Goal: Task Accomplishment & Management: Use online tool/utility

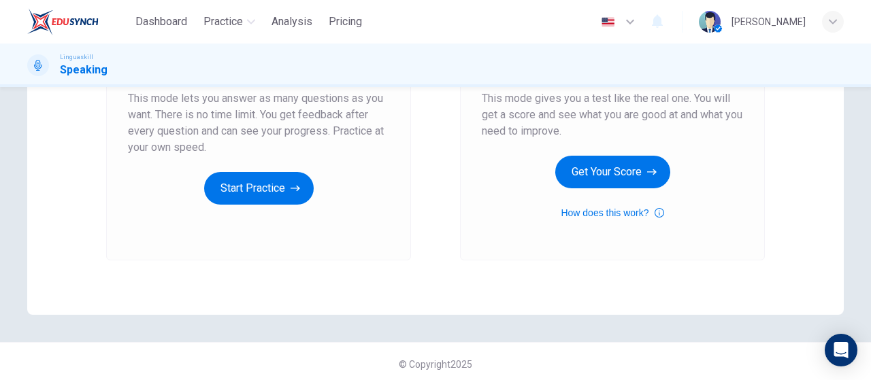
click at [619, 191] on div "Mock Test This mode gives you a test like the real one. You will get a score an…" at bounding box center [612, 75] width 261 height 291
click at [621, 180] on button "Get Your Score" at bounding box center [612, 172] width 115 height 33
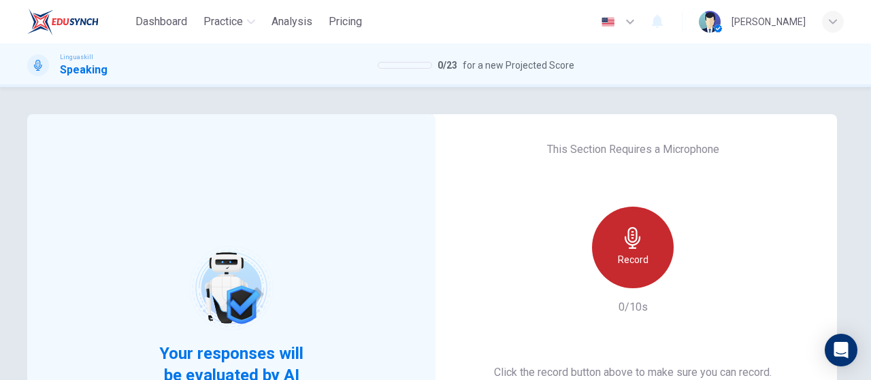
click at [613, 236] on div "Record" at bounding box center [633, 248] width 82 height 82
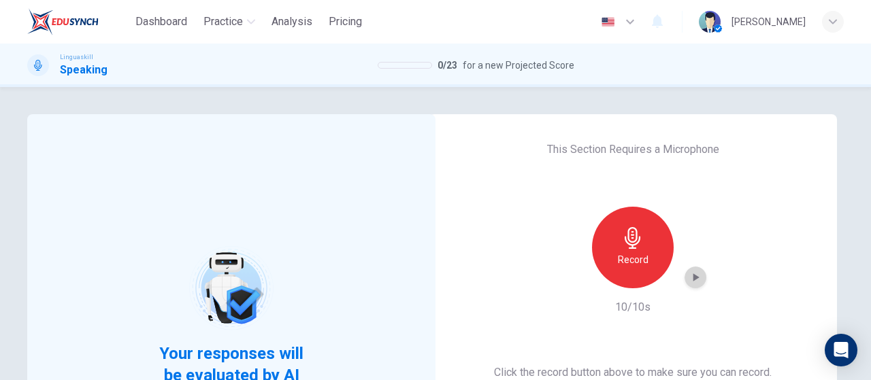
click at [692, 281] on icon "button" at bounding box center [696, 278] width 14 height 14
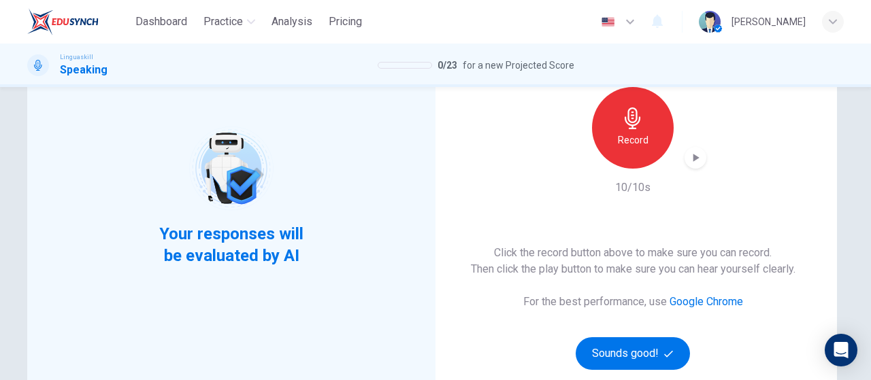
scroll to position [272, 0]
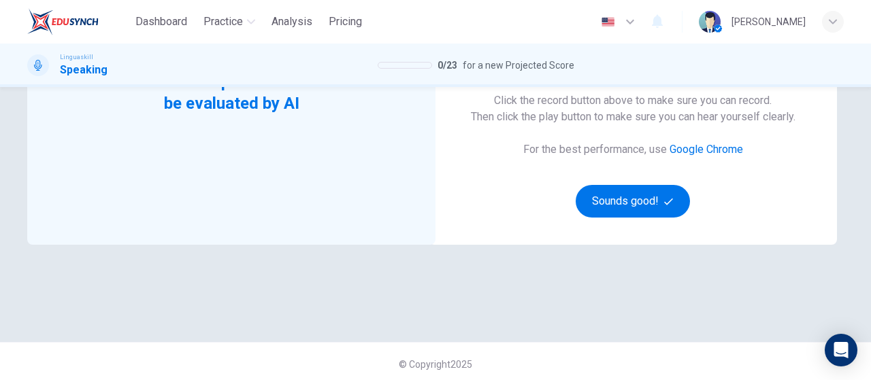
click at [643, 167] on div "Click the record button above to make sure you can record. Then click the play …" at bounding box center [633, 155] width 325 height 125
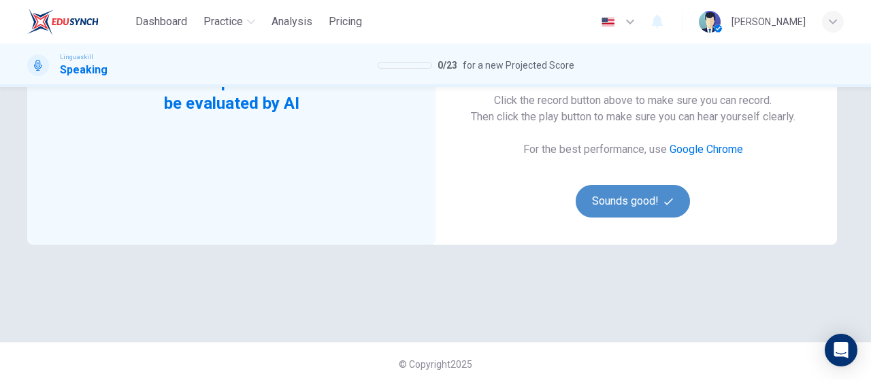
click at [644, 199] on button "Sounds good!" at bounding box center [633, 201] width 114 height 33
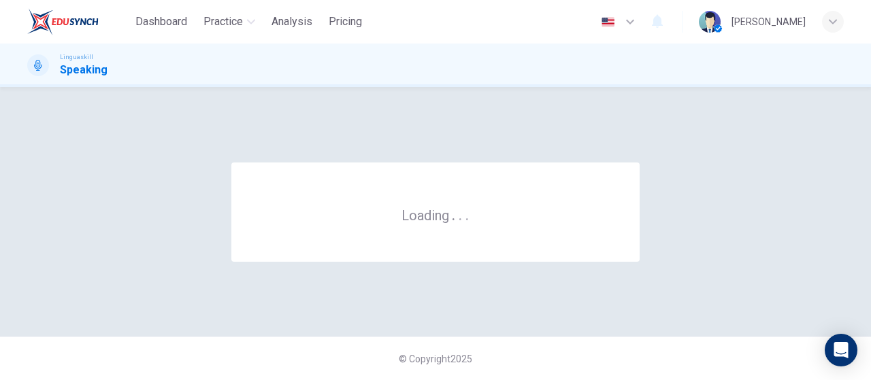
scroll to position [0, 0]
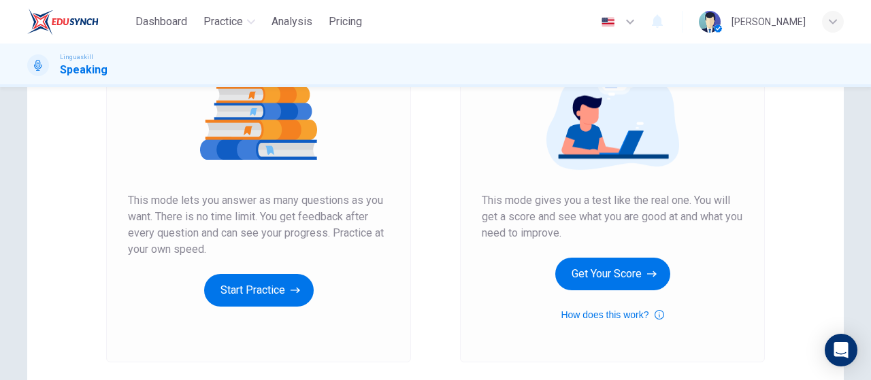
scroll to position [204, 0]
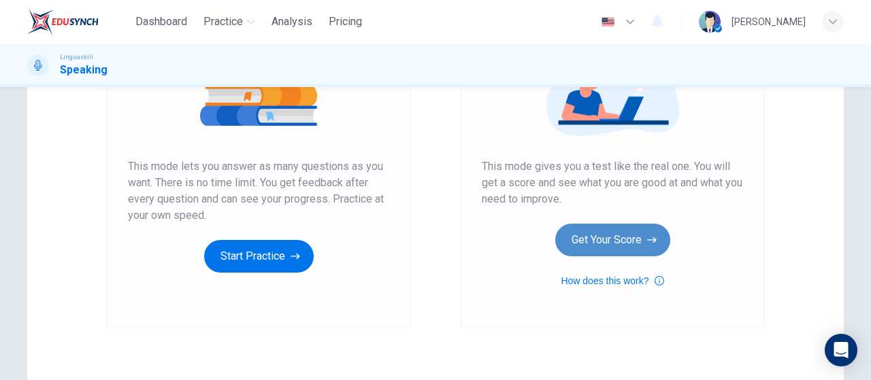
click at [604, 239] on button "Get Your Score" at bounding box center [612, 240] width 115 height 33
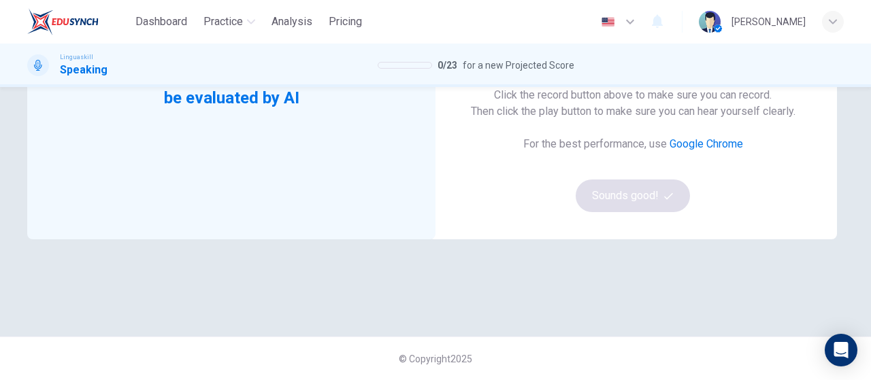
scroll to position [5, 0]
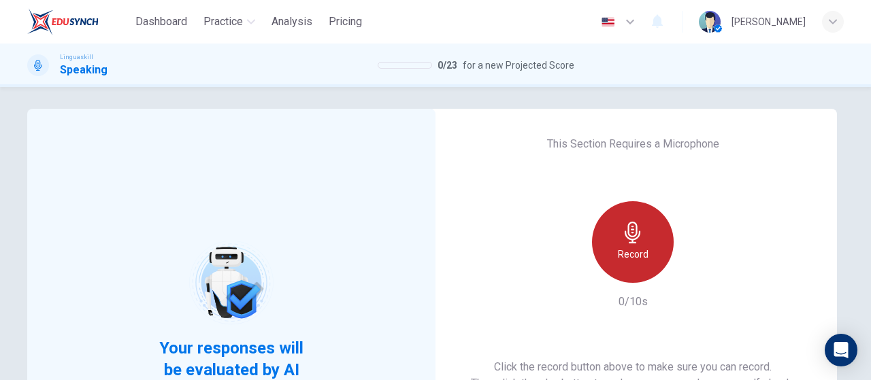
click at [634, 274] on div "Record" at bounding box center [633, 242] width 82 height 82
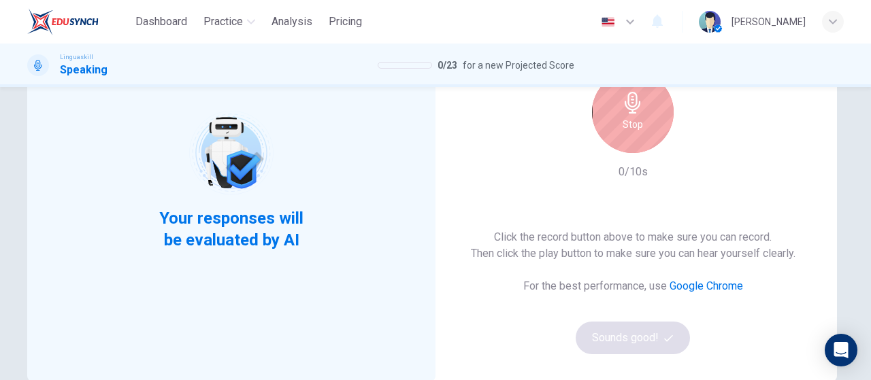
scroll to position [142, 0]
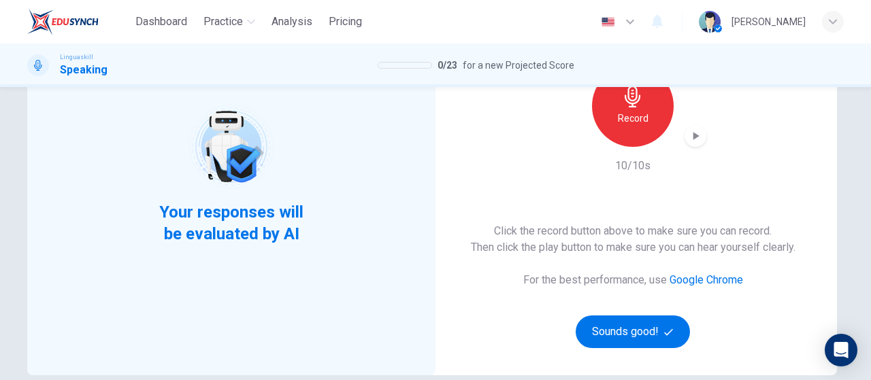
drag, startPoint x: 687, startPoint y: 125, endPoint x: 689, endPoint y: 144, distance: 19.8
click at [687, 124] on div "Record" at bounding box center [633, 106] width 147 height 82
click at [689, 145] on div "button" at bounding box center [696, 136] width 22 height 22
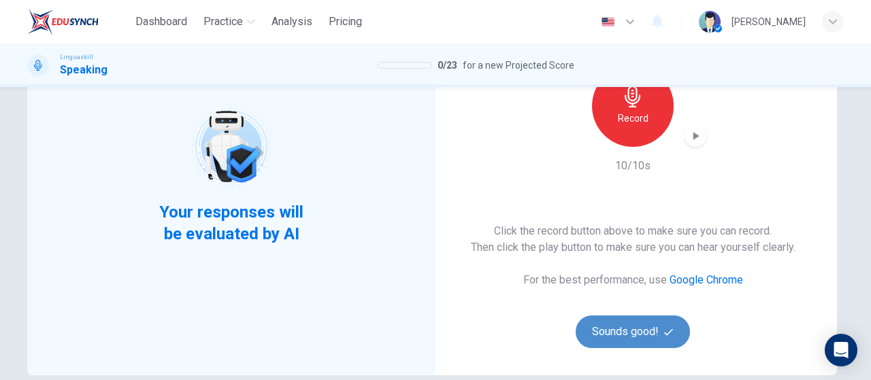
click at [645, 329] on button "Sounds good!" at bounding box center [633, 332] width 114 height 33
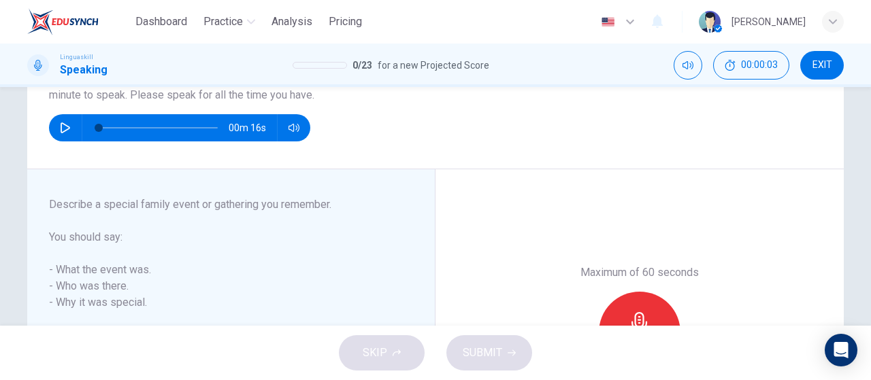
click at [65, 130] on icon "button" at bounding box center [65, 128] width 11 height 11
click at [49, 135] on div "00m 15s" at bounding box center [435, 127] width 773 height 27
drag, startPoint x: 56, startPoint y: 126, endPoint x: 289, endPoint y: 172, distance: 238.0
click at [60, 127] on icon "button" at bounding box center [65, 128] width 11 height 11
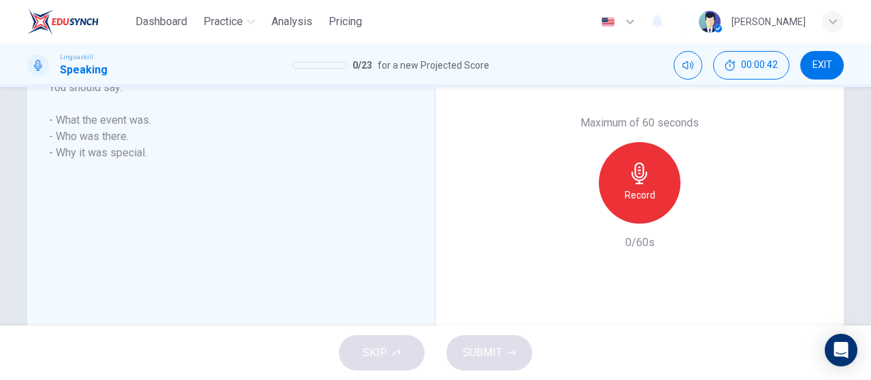
scroll to position [270, 0]
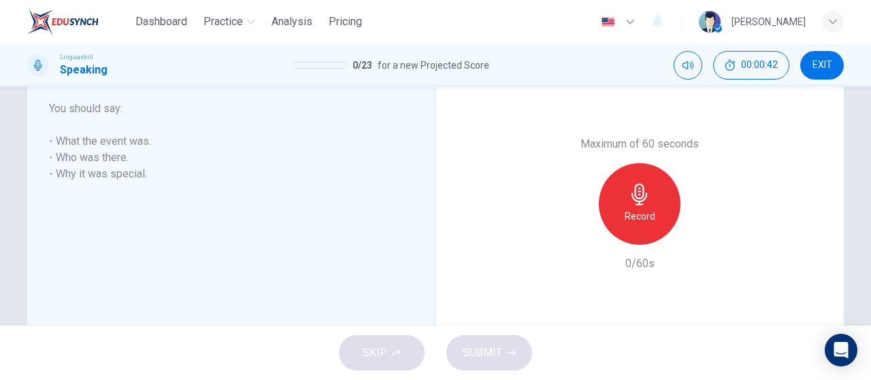
click at [609, 198] on div "Record" at bounding box center [640, 204] width 82 height 82
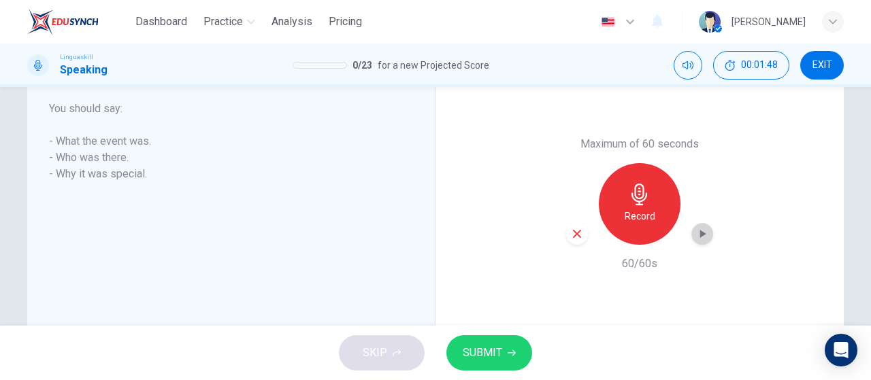
click at [700, 231] on icon "button" at bounding box center [703, 234] width 6 height 8
click at [573, 235] on icon "button" at bounding box center [577, 234] width 8 height 8
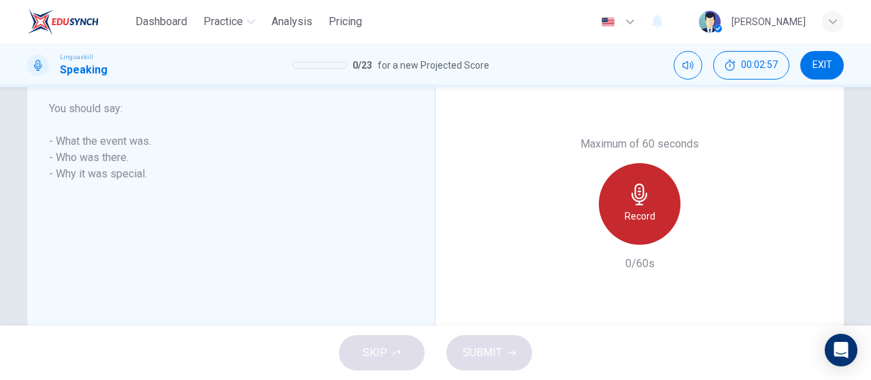
click at [651, 231] on div "Record" at bounding box center [640, 204] width 82 height 82
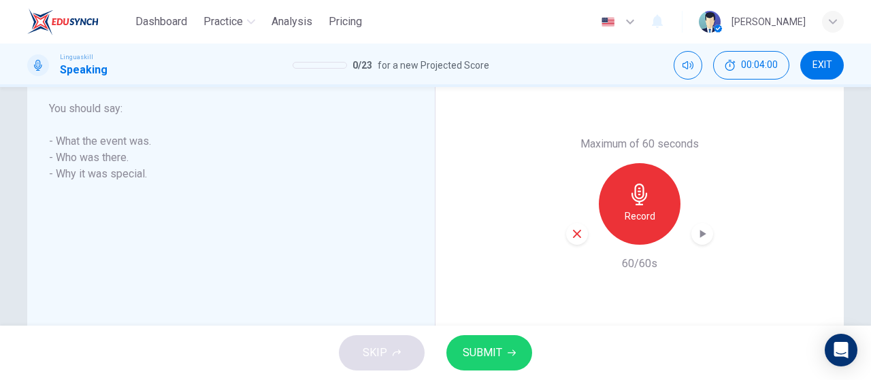
click at [696, 235] on icon "button" at bounding box center [703, 234] width 14 height 14
click at [510, 348] on button "SUBMIT" at bounding box center [490, 353] width 86 height 35
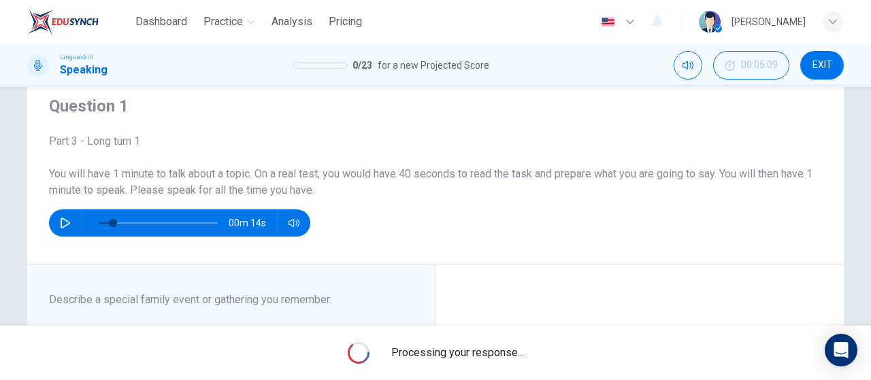
scroll to position [68, 0]
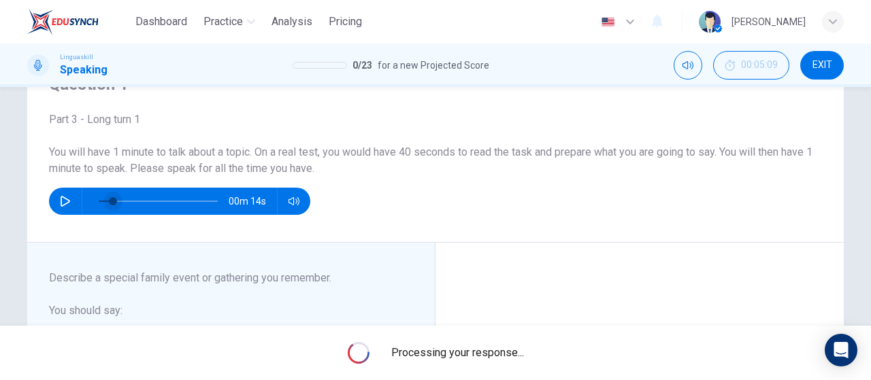
type input "0"
drag, startPoint x: 105, startPoint y: 199, endPoint x: 90, endPoint y: 200, distance: 15.0
click at [95, 200] on span at bounding box center [99, 201] width 8 height 8
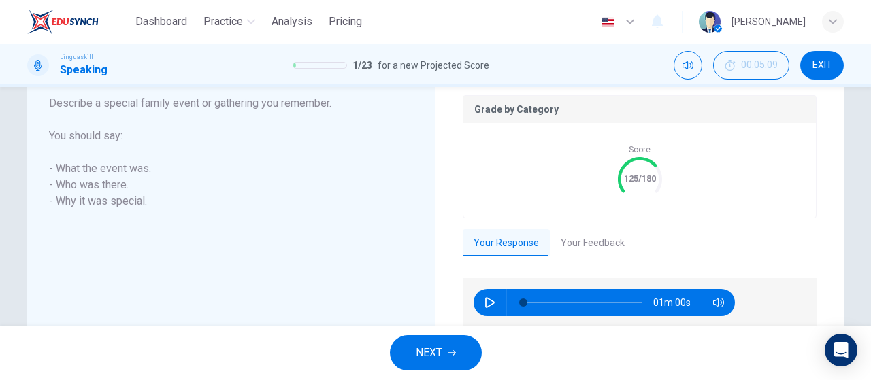
scroll to position [297, 0]
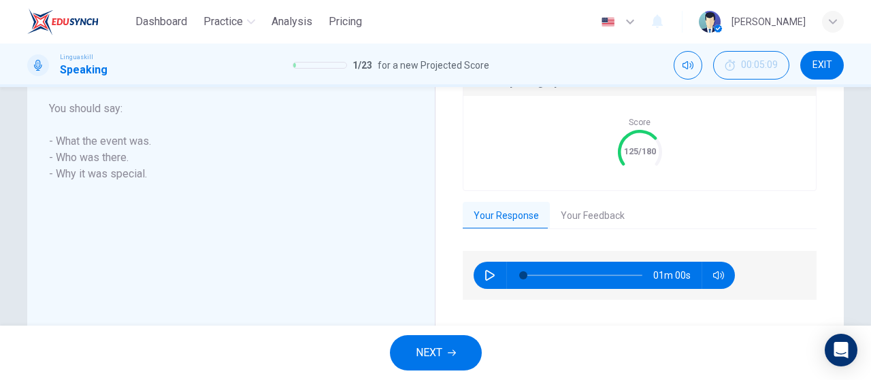
click at [485, 277] on icon "button" at bounding box center [490, 275] width 11 height 11
type input "0"
click at [579, 218] on button "Your Feedback" at bounding box center [593, 216] width 86 height 29
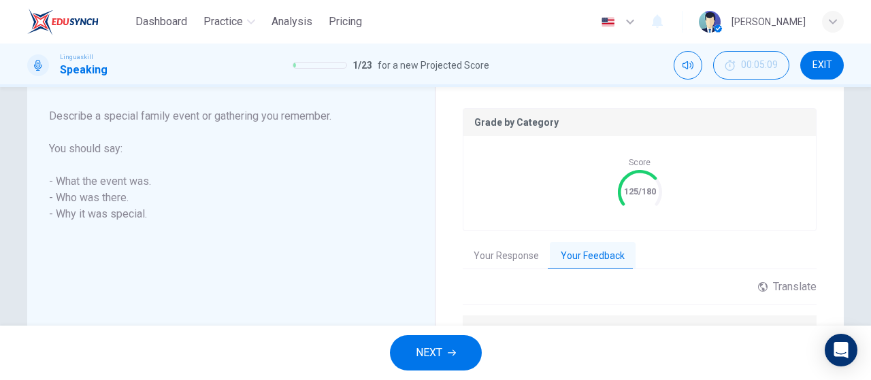
scroll to position [325, 0]
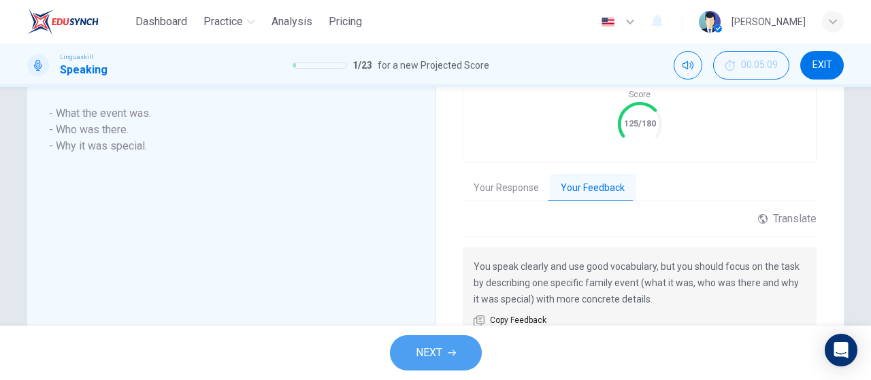
click at [428, 351] on span "NEXT" at bounding box center [429, 353] width 27 height 19
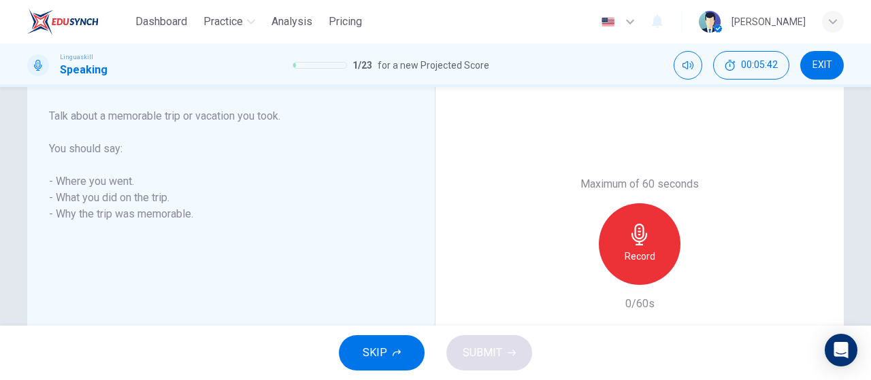
scroll to position [338, 0]
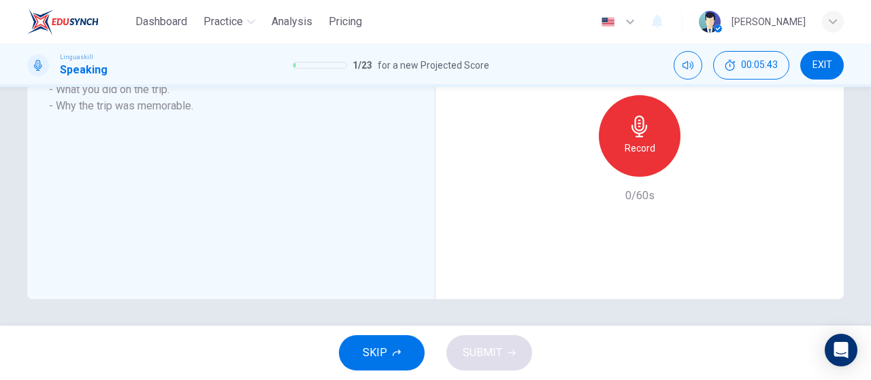
click at [646, 138] on div "Record" at bounding box center [640, 136] width 82 height 82
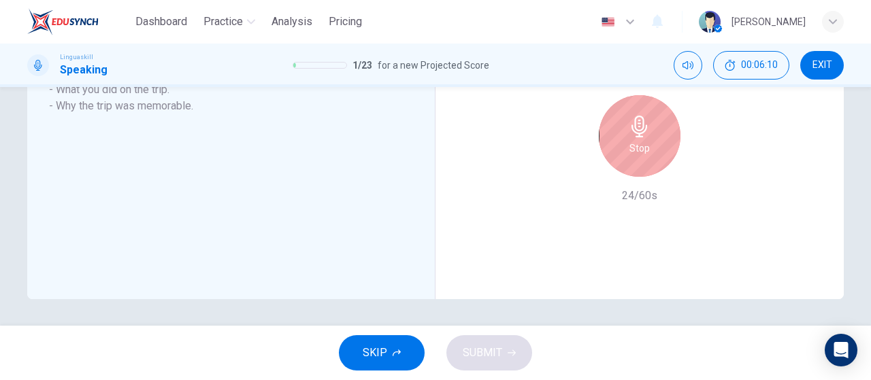
drag, startPoint x: 660, startPoint y: 145, endPoint x: 632, endPoint y: 149, distance: 28.2
click at [660, 146] on div "Stop" at bounding box center [640, 136] width 82 height 82
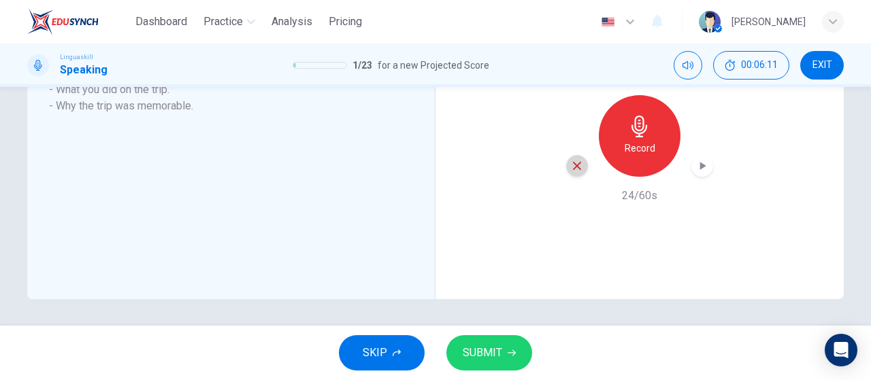
click at [573, 168] on icon "button" at bounding box center [577, 166] width 12 height 12
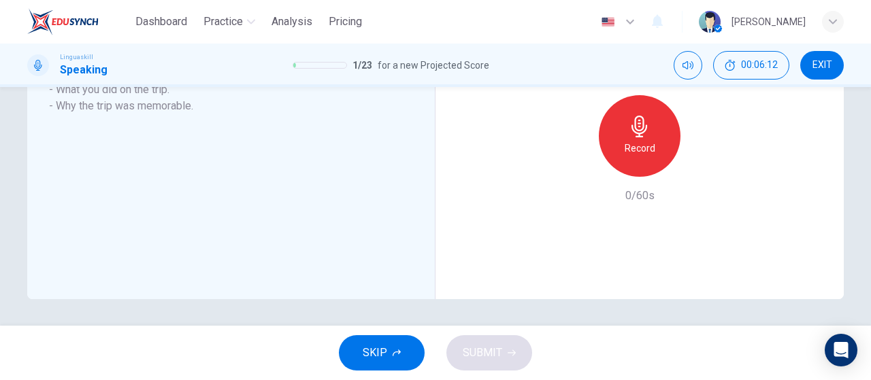
click at [658, 141] on div "Record" at bounding box center [640, 136] width 82 height 82
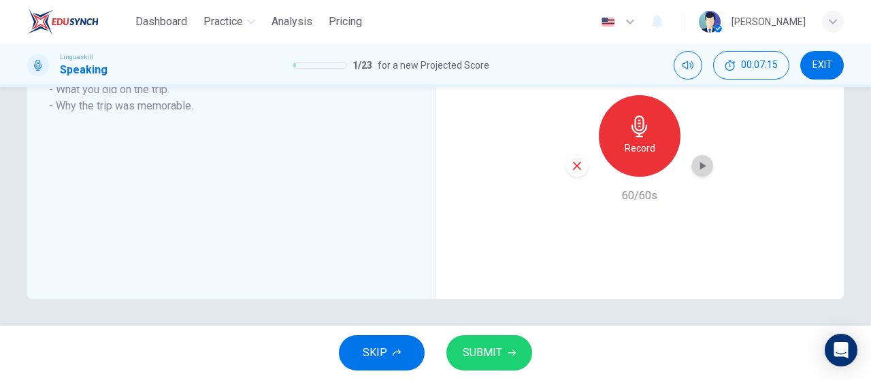
click at [696, 169] on icon "button" at bounding box center [703, 166] width 14 height 14
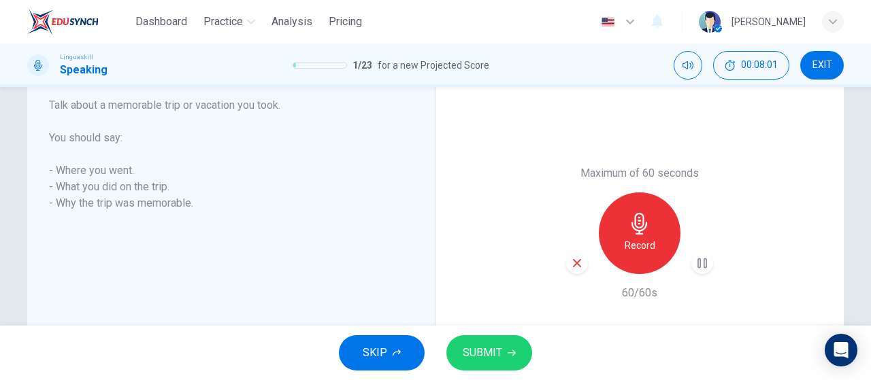
scroll to position [270, 0]
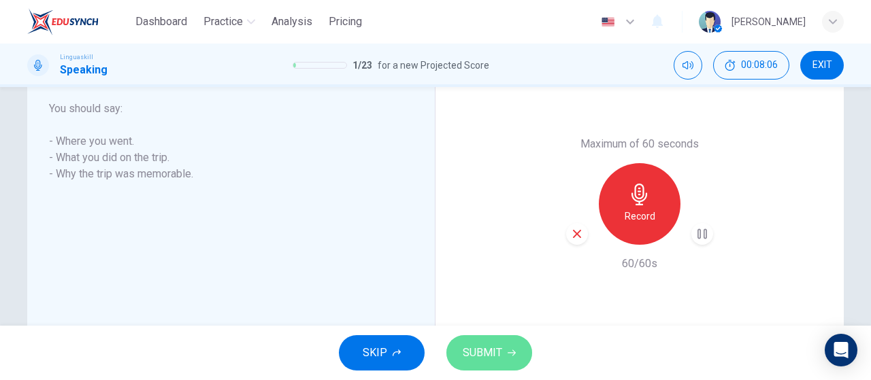
click at [517, 351] on button "SUBMIT" at bounding box center [490, 353] width 86 height 35
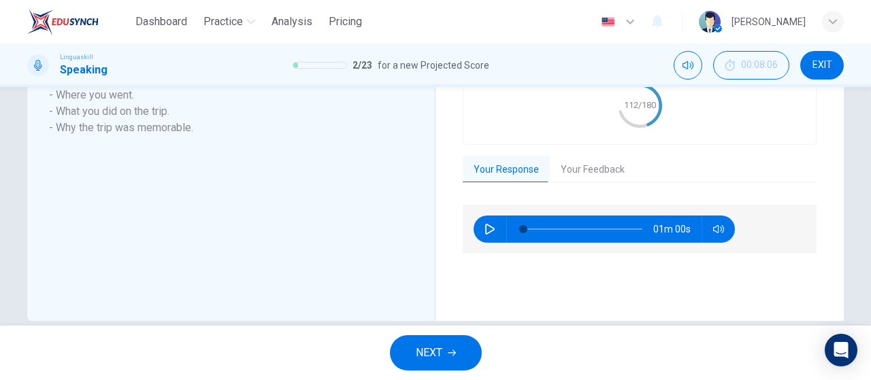
scroll to position [366, 0]
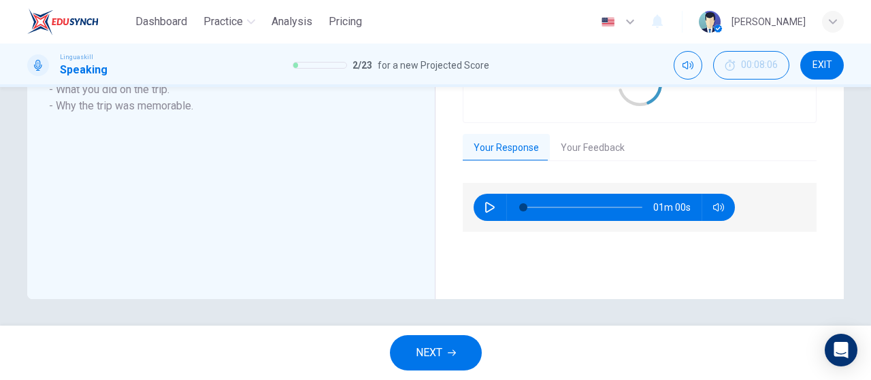
click at [577, 129] on div "Grade by Category Score 112/180 Your Response Your Feedback 01m 00s Translate ​…" at bounding box center [640, 136] width 354 height 272
click at [581, 157] on button "Your Feedback" at bounding box center [593, 148] width 86 height 29
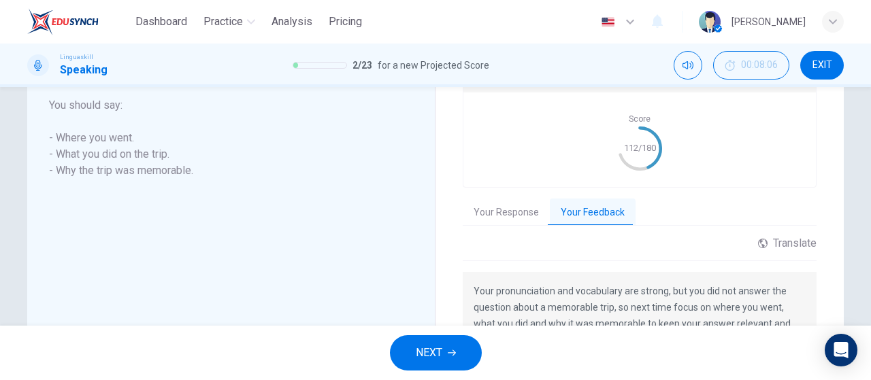
scroll to position [410, 0]
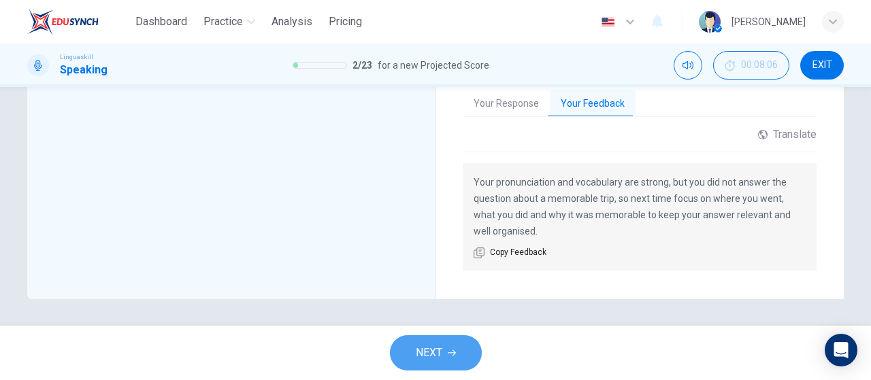
drag, startPoint x: 431, startPoint y: 349, endPoint x: 502, endPoint y: 81, distance: 277.5
click at [431, 348] on span "NEXT" at bounding box center [429, 353] width 27 height 19
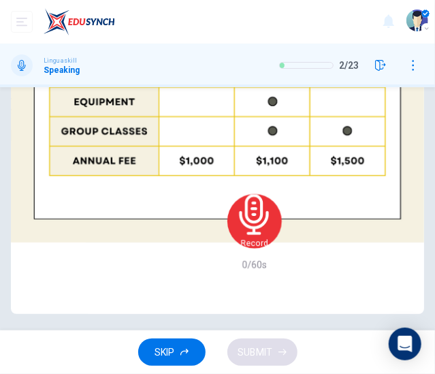
scroll to position [334, 0]
click at [183, 189] on div "Maximum of 60 seconds Record 0/60s" at bounding box center [254, 221] width 285 height 98
click at [227, 232] on div "Record" at bounding box center [254, 221] width 54 height 54
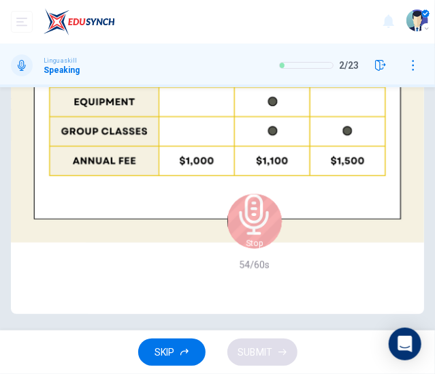
click at [234, 214] on icon "button" at bounding box center [254, 214] width 41 height 41
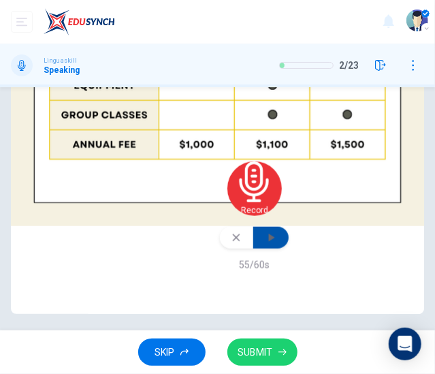
click at [269, 242] on icon "button" at bounding box center [272, 237] width 6 height 8
click at [220, 248] on button "button" at bounding box center [236, 238] width 33 height 22
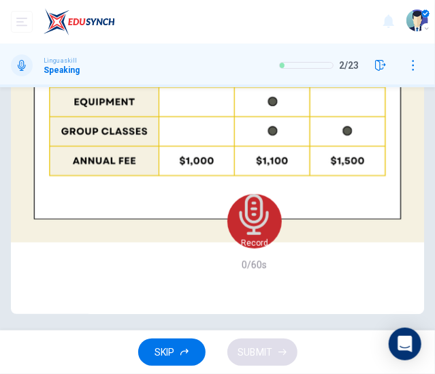
click at [239, 214] on icon "button" at bounding box center [253, 214] width 29 height 41
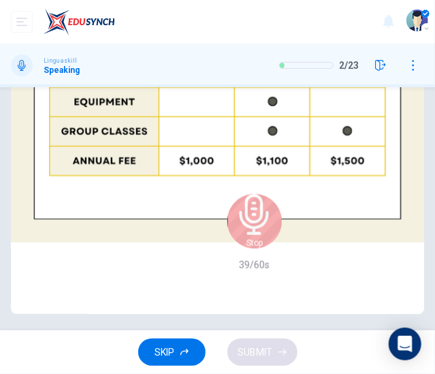
click at [210, 248] on div "Maximum of 60 seconds Stop 39/60s" at bounding box center [254, 221] width 285 height 98
click at [246, 238] on h6 "Stop" at bounding box center [254, 243] width 16 height 11
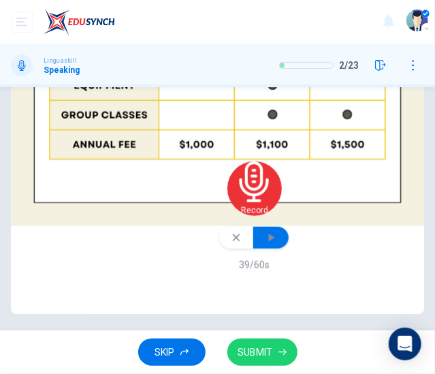
click at [264, 244] on icon "button" at bounding box center [271, 238] width 14 height 14
click at [220, 248] on button "button" at bounding box center [236, 238] width 33 height 22
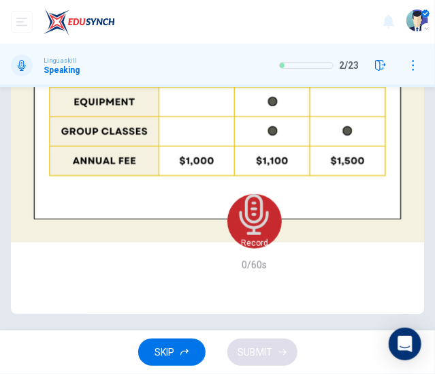
click at [241, 238] on h6 "Record" at bounding box center [254, 243] width 27 height 11
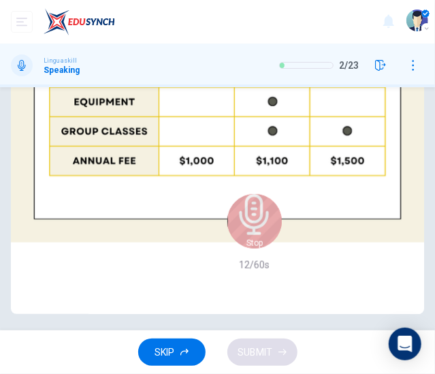
drag, startPoint x: 216, startPoint y: 230, endPoint x: 225, endPoint y: 206, distance: 25.4
click at [246, 238] on h6 "Stop" at bounding box center [254, 243] width 16 height 11
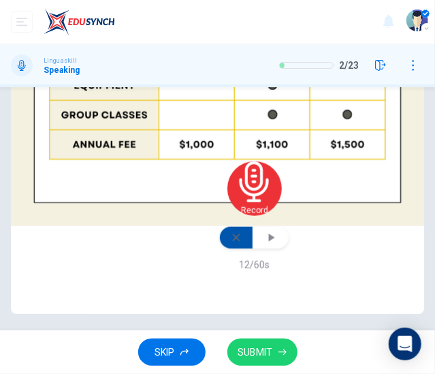
click at [231, 243] on icon "button" at bounding box center [236, 237] width 11 height 11
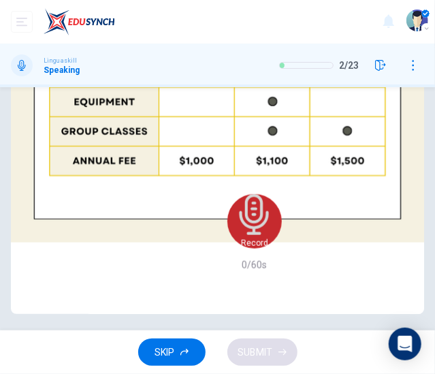
click at [241, 238] on h6 "Record" at bounding box center [254, 243] width 27 height 11
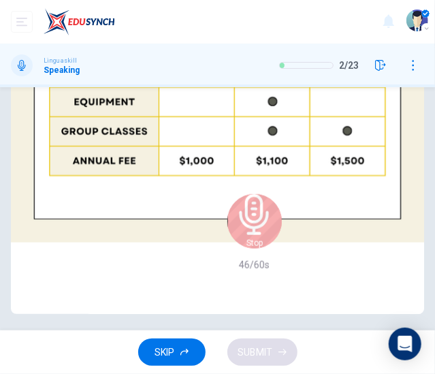
click at [246, 238] on h6 "Stop" at bounding box center [254, 243] width 16 height 11
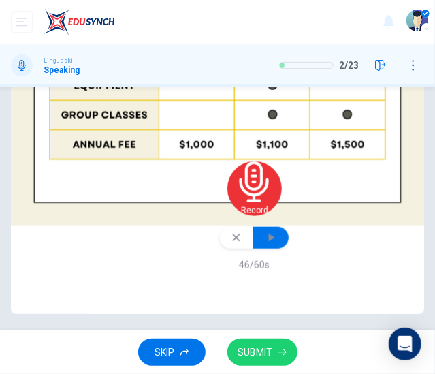
click at [264, 244] on icon "button" at bounding box center [271, 238] width 14 height 14
click at [269, 242] on icon "button" at bounding box center [272, 237] width 6 height 8
click at [264, 244] on icon "button" at bounding box center [271, 238] width 14 height 14
drag, startPoint x: 206, startPoint y: 269, endPoint x: 199, endPoint y: 248, distance: 21.5
click at [220, 248] on button "button" at bounding box center [236, 238] width 33 height 22
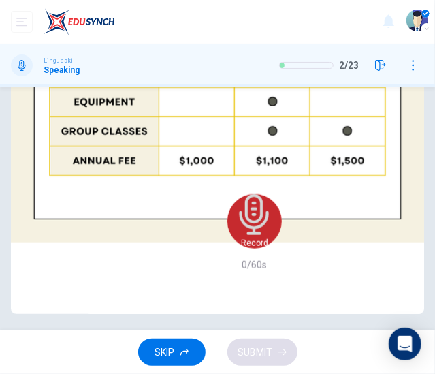
click at [234, 216] on icon "button" at bounding box center [254, 214] width 41 height 41
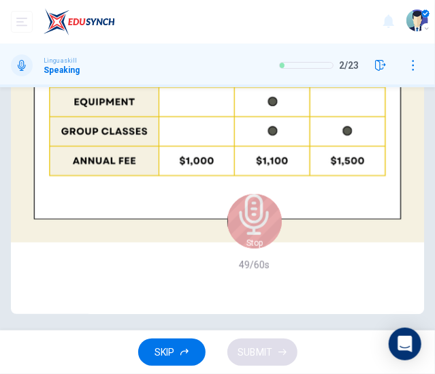
click at [227, 237] on div "Stop" at bounding box center [254, 221] width 54 height 54
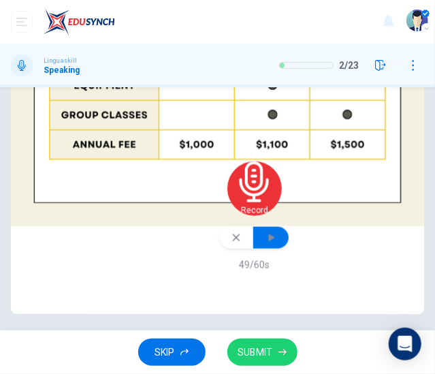
click at [269, 242] on icon "button" at bounding box center [272, 237] width 6 height 8
click at [231, 243] on icon "button" at bounding box center [236, 237] width 11 height 11
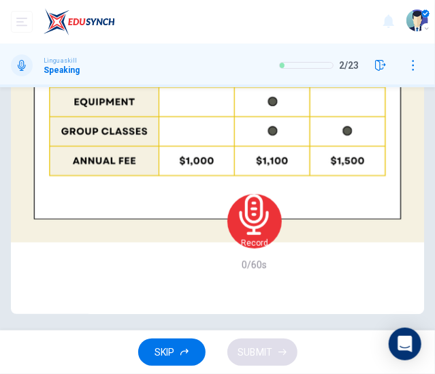
click at [241, 238] on h6 "Record" at bounding box center [254, 243] width 27 height 11
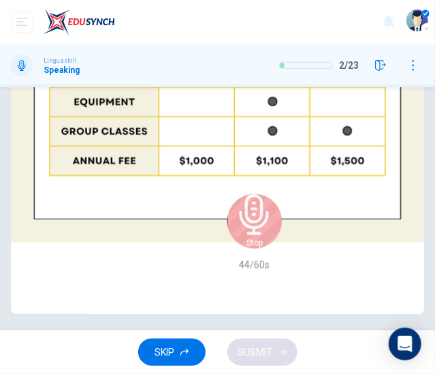
click at [227, 236] on div "Stop" at bounding box center [254, 221] width 54 height 54
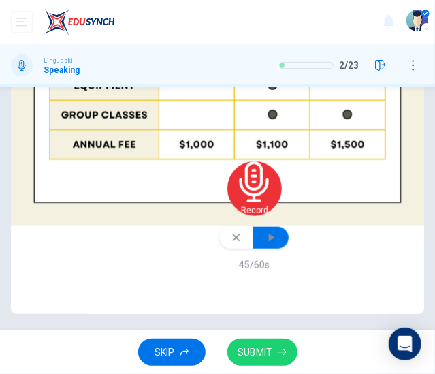
click at [264, 244] on icon "button" at bounding box center [271, 238] width 14 height 14
click at [231, 243] on icon "button" at bounding box center [236, 237] width 11 height 11
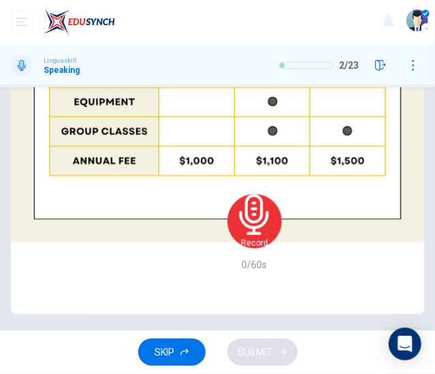
click at [227, 223] on div "Record" at bounding box center [254, 221] width 54 height 54
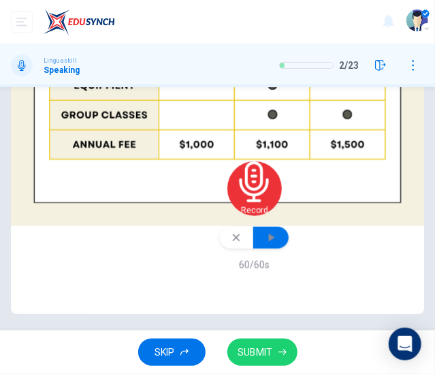
click at [253, 248] on button "button" at bounding box center [270, 238] width 35 height 22
click at [220, 248] on button "button" at bounding box center [236, 238] width 33 height 22
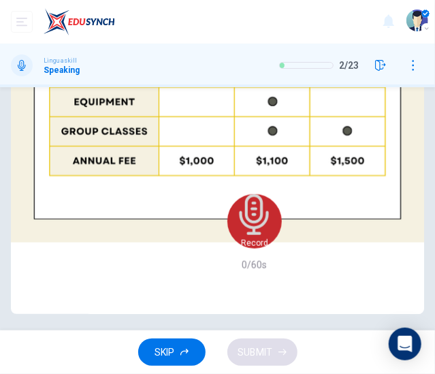
click at [234, 221] on icon "button" at bounding box center [254, 214] width 41 height 41
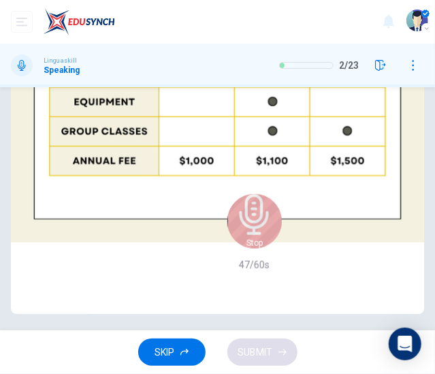
drag, startPoint x: 218, startPoint y: 221, endPoint x: 235, endPoint y: 223, distance: 17.1
click at [234, 218] on icon "button" at bounding box center [254, 214] width 41 height 41
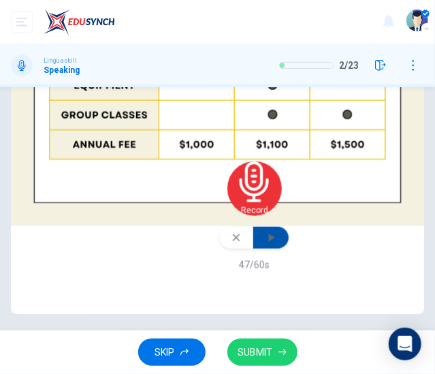
click at [264, 244] on icon "button" at bounding box center [271, 238] width 14 height 14
click at [220, 248] on button "button" at bounding box center [236, 238] width 33 height 22
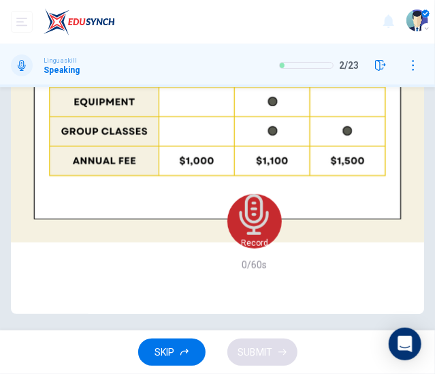
click at [241, 238] on h6 "Record" at bounding box center [254, 243] width 27 height 11
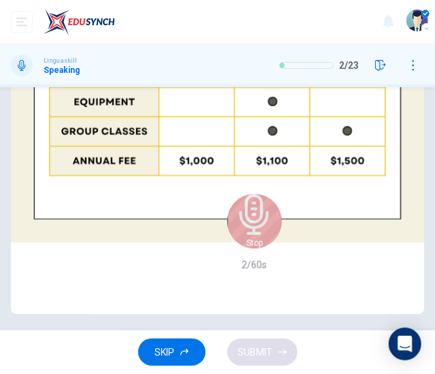
click at [227, 233] on div "Stop" at bounding box center [254, 221] width 54 height 54
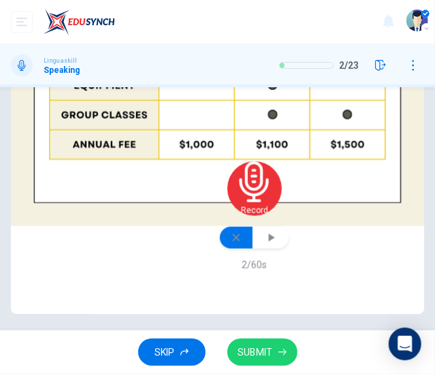
click at [231, 243] on icon "button" at bounding box center [236, 237] width 11 height 11
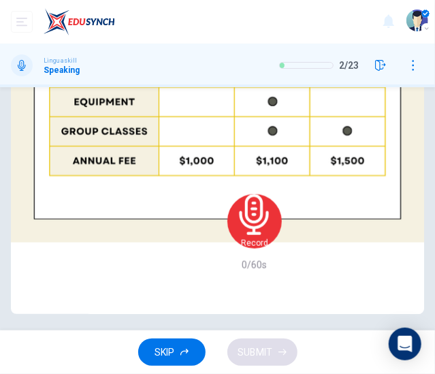
click at [241, 238] on h6 "Record" at bounding box center [254, 243] width 27 height 11
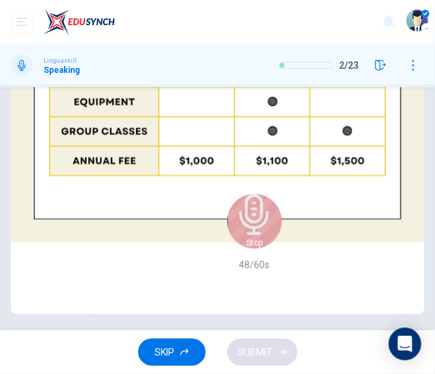
click at [246, 238] on h6 "Stop" at bounding box center [254, 243] width 16 height 11
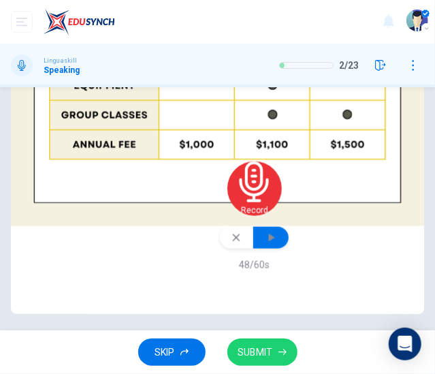
click at [253, 248] on button "button" at bounding box center [270, 238] width 35 height 22
click at [264, 345] on span "SUBMIT" at bounding box center [255, 352] width 35 height 17
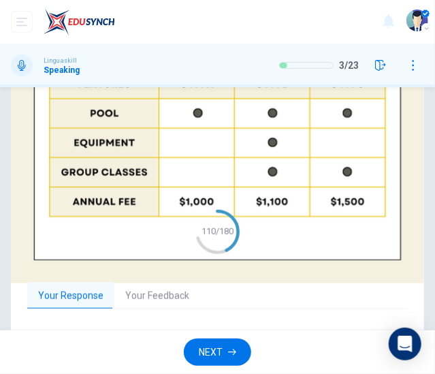
scroll to position [404, 0]
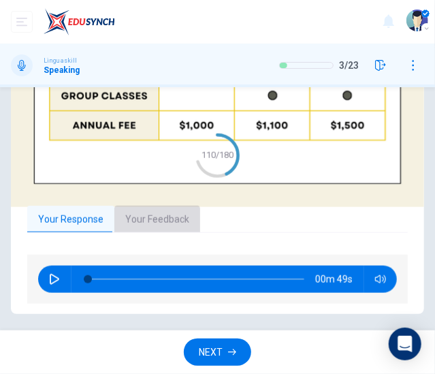
click at [143, 221] on button "Your Feedback" at bounding box center [157, 220] width 86 height 29
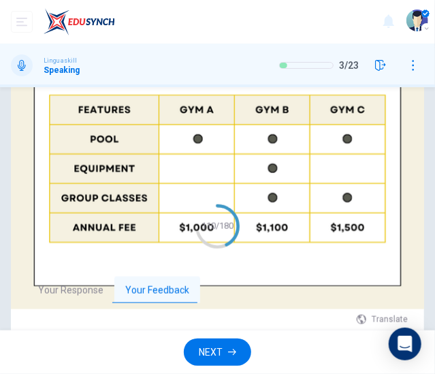
scroll to position [263, 0]
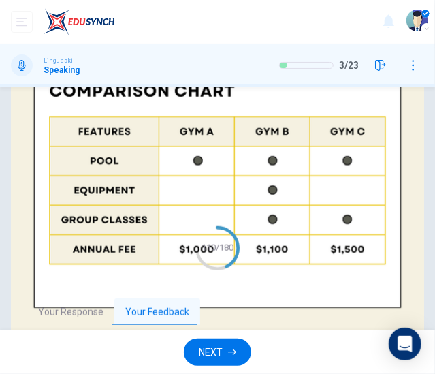
click at [216, 351] on span "NEXT" at bounding box center [211, 352] width 24 height 17
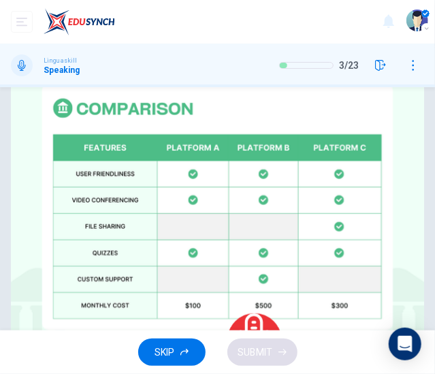
scroll to position [331, 0]
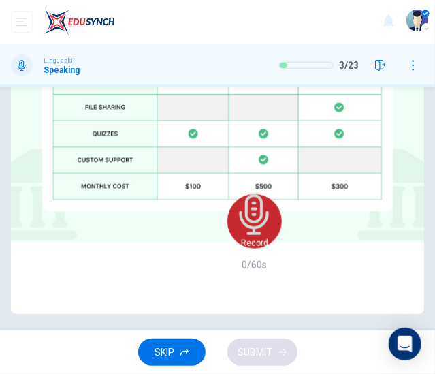
click at [241, 239] on h6 "Record" at bounding box center [254, 243] width 27 height 11
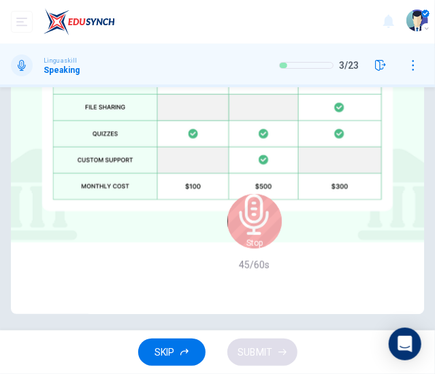
click at [227, 244] on div "Stop" at bounding box center [254, 221] width 54 height 54
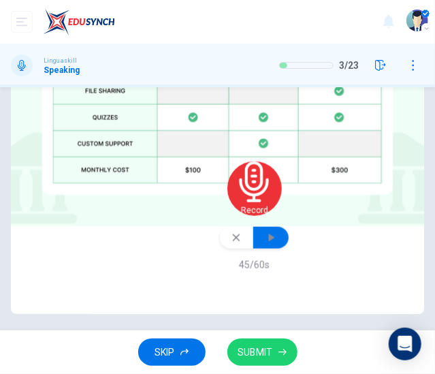
click at [253, 248] on button "button" at bounding box center [270, 238] width 35 height 22
click at [220, 248] on button "button" at bounding box center [236, 238] width 33 height 22
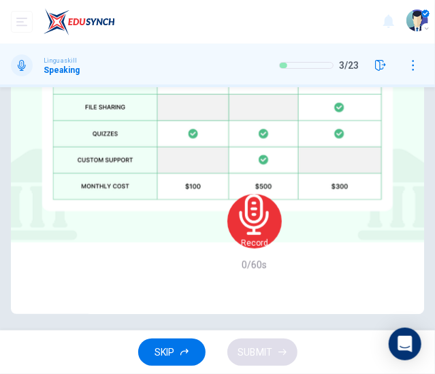
click at [241, 238] on h6 "Record" at bounding box center [254, 243] width 27 height 11
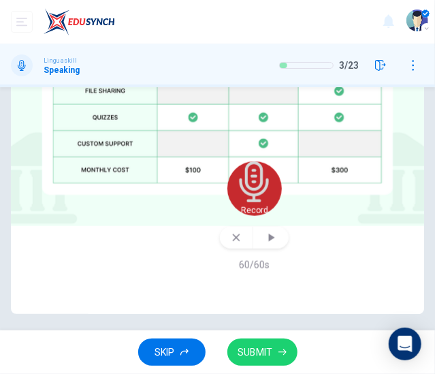
click at [241, 216] on h6 "Record" at bounding box center [254, 210] width 27 height 11
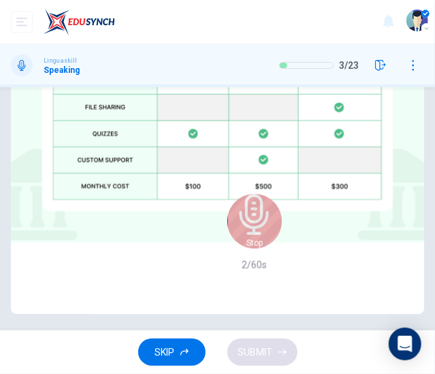
click at [229, 218] on div "Stop" at bounding box center [254, 221] width 54 height 54
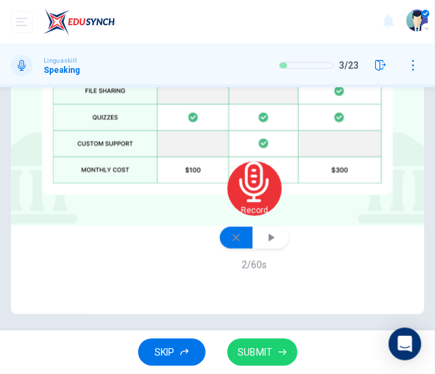
click at [220, 248] on button "button" at bounding box center [236, 238] width 33 height 22
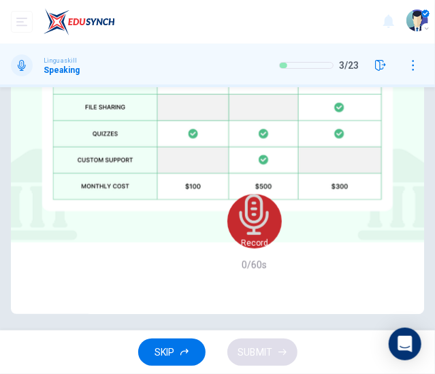
click at [227, 240] on div "Record" at bounding box center [254, 221] width 54 height 54
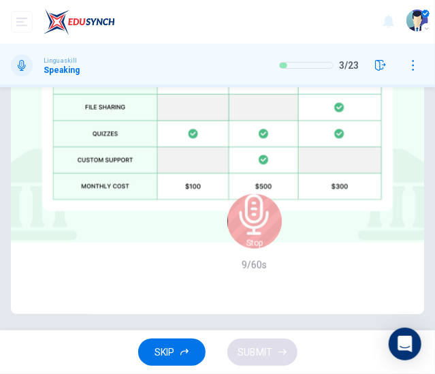
drag, startPoint x: 218, startPoint y: 240, endPoint x: 242, endPoint y: 223, distance: 29.5
click at [227, 240] on div "Stop" at bounding box center [254, 221] width 54 height 54
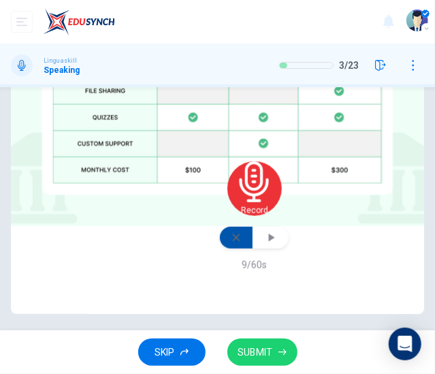
click at [231, 243] on icon "button" at bounding box center [236, 237] width 11 height 11
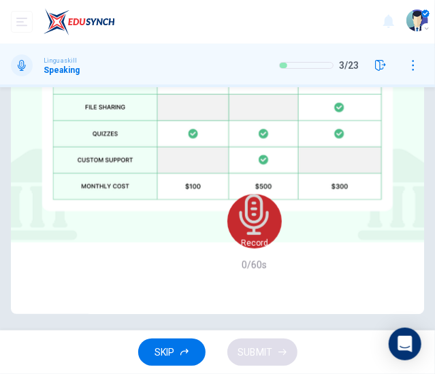
click at [241, 238] on h6 "Record" at bounding box center [254, 243] width 27 height 11
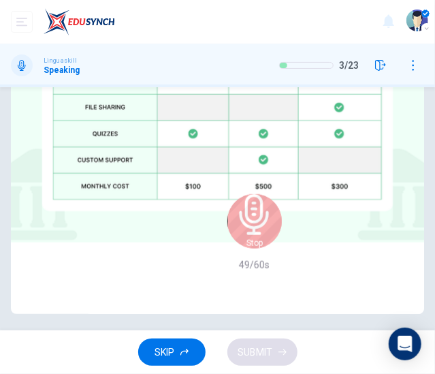
click at [227, 240] on div "Stop" at bounding box center [254, 221] width 54 height 54
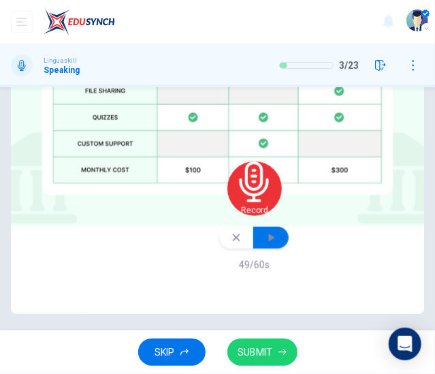
click at [264, 244] on icon "button" at bounding box center [271, 238] width 14 height 14
drag, startPoint x: 209, startPoint y: 276, endPoint x: 98, endPoint y: 302, distance: 114.1
click at [220, 248] on button "button" at bounding box center [236, 238] width 33 height 22
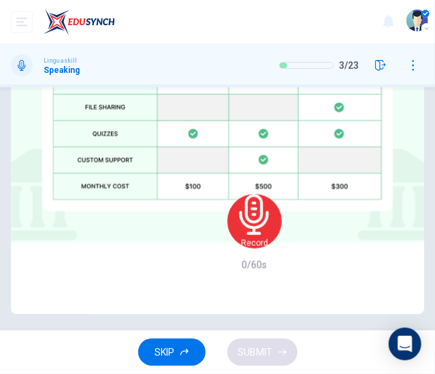
click at [227, 227] on div "Record" at bounding box center [254, 221] width 54 height 54
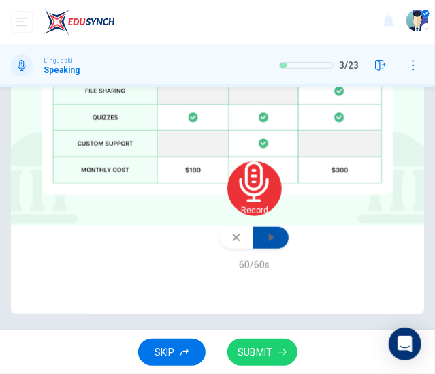
click at [253, 248] on button "button" at bounding box center [270, 238] width 35 height 22
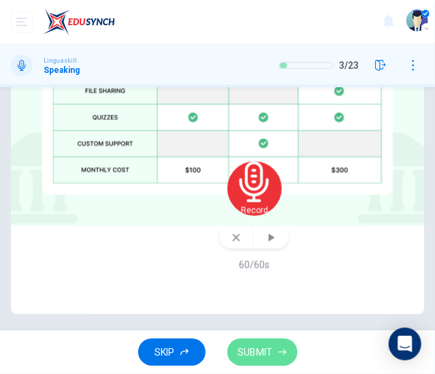
click at [276, 358] on button "SUBMIT" at bounding box center [262, 352] width 70 height 28
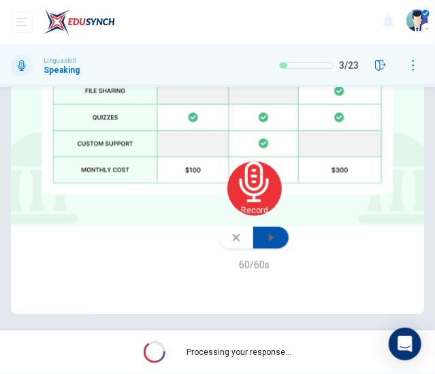
click at [264, 244] on icon "button" at bounding box center [271, 238] width 14 height 14
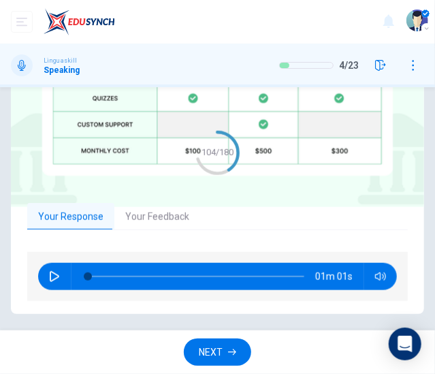
scroll to position [399, 0]
click at [229, 349] on icon "button" at bounding box center [232, 352] width 8 height 8
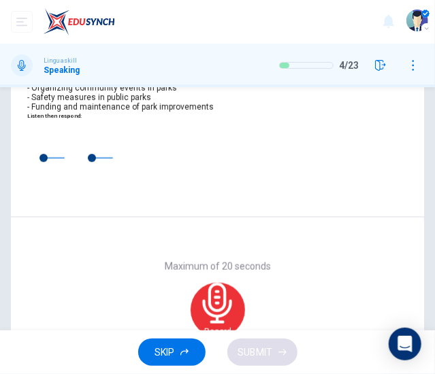
scroll to position [136, 0]
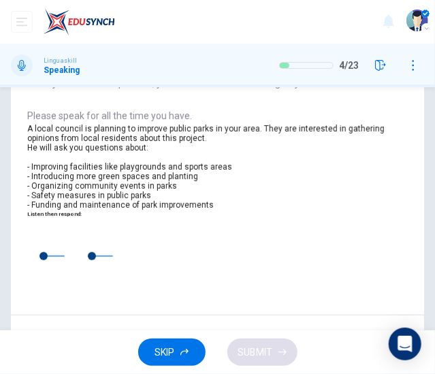
click at [81, 241] on icon "button" at bounding box center [86, 235] width 11 height 11
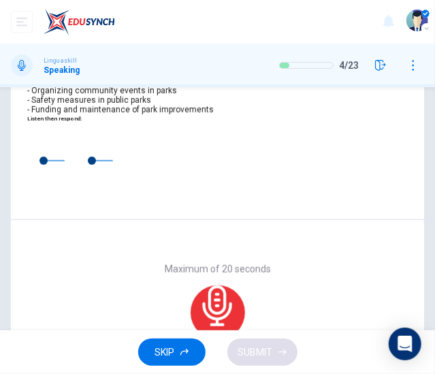
scroll to position [204, 0]
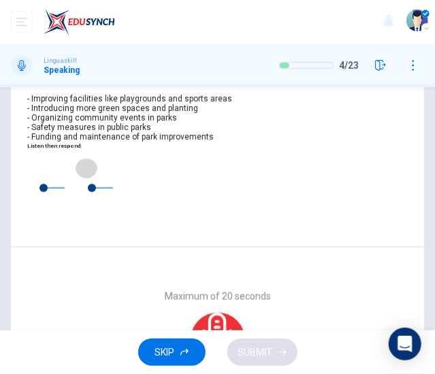
click at [76, 177] on button "button" at bounding box center [87, 168] width 22 height 22
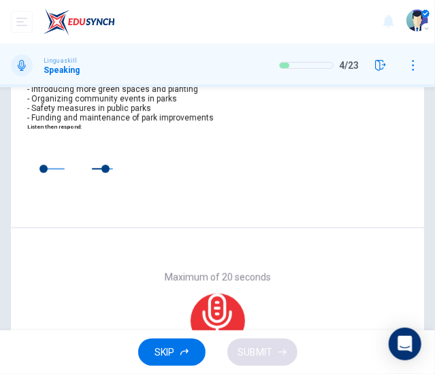
scroll to position [272, 0]
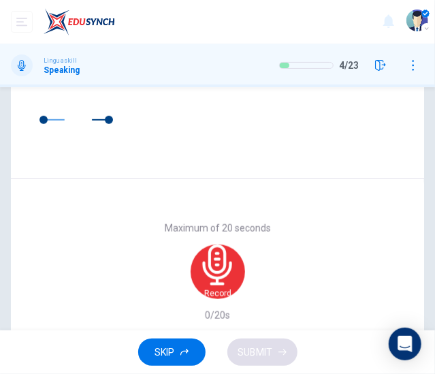
type input "0"
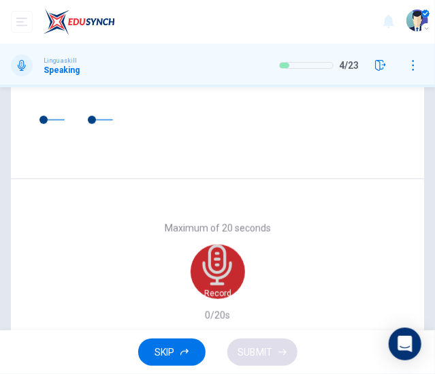
click at [225, 288] on h6 "Record" at bounding box center [217, 293] width 27 height 11
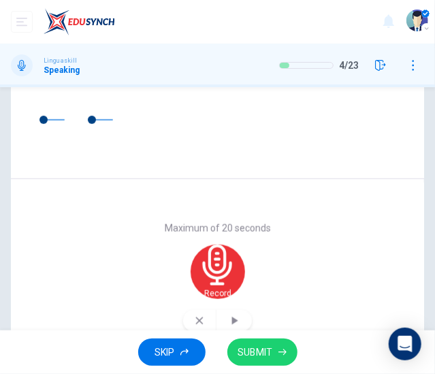
click at [256, 351] on span "SUBMIT" at bounding box center [255, 352] width 35 height 17
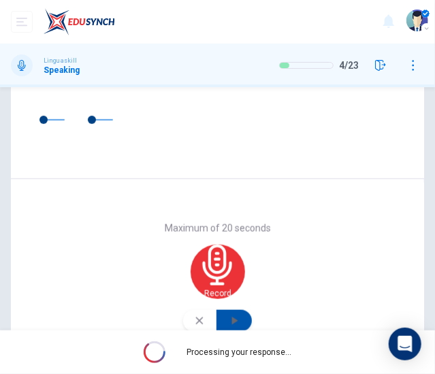
click at [229, 310] on button "button" at bounding box center [233, 321] width 35 height 22
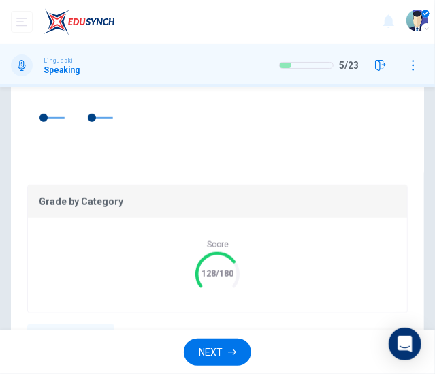
scroll to position [3, 0]
click at [168, 289] on div "Grade by Category Score 128/180 Your Response Your Feedback 00m 20s Translate ​…" at bounding box center [217, 304] width 380 height 240
click at [175, 323] on button "Your Feedback" at bounding box center [157, 337] width 86 height 29
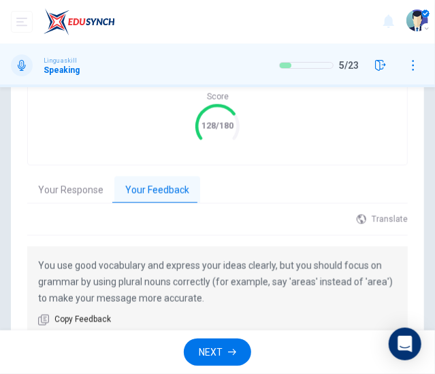
scroll to position [354, 0]
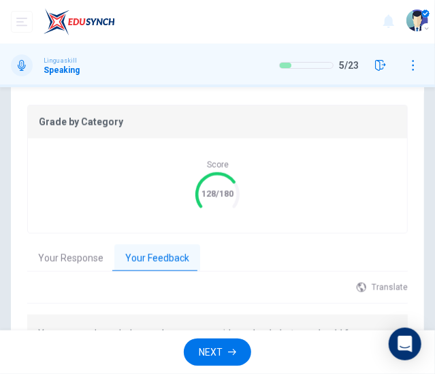
drag, startPoint x: 221, startPoint y: 356, endPoint x: 225, endPoint y: 321, distance: 35.6
click at [222, 356] on span "NEXT" at bounding box center [211, 352] width 24 height 17
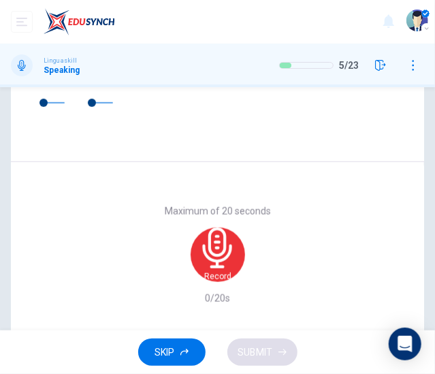
scroll to position [282, 0]
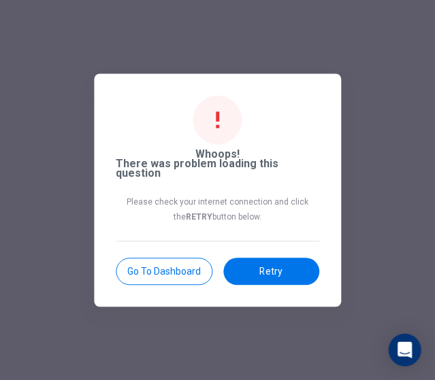
drag, startPoint x: 190, startPoint y: 269, endPoint x: 282, endPoint y: 84, distance: 206.1
click at [191, 269] on button "Go to Dashboard" at bounding box center [164, 271] width 97 height 27
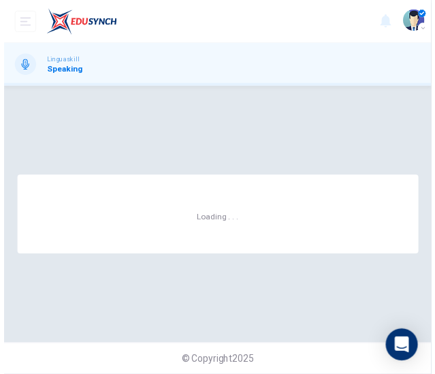
scroll to position [0, 0]
